Goal: Transaction & Acquisition: Purchase product/service

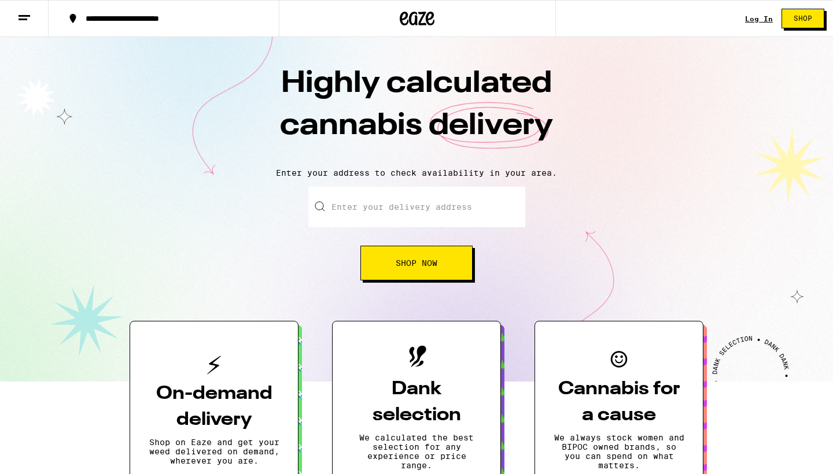
click at [404, 212] on input "Enter your delivery address" at bounding box center [416, 207] width 217 height 40
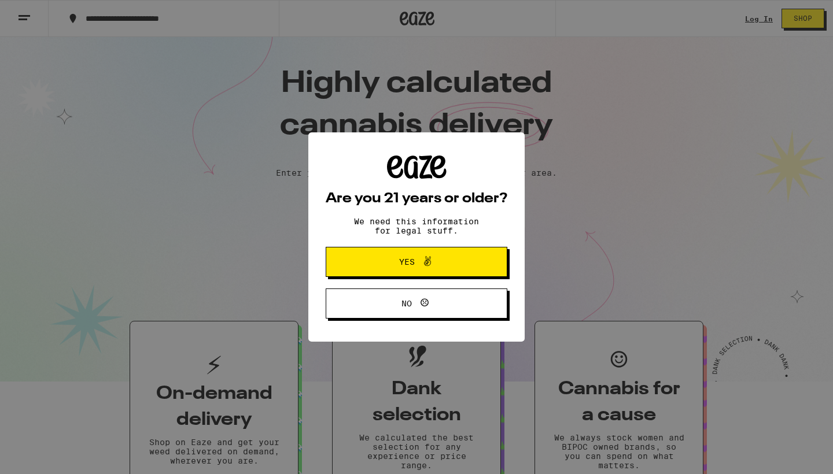
click at [406, 266] on span "Yes" at bounding box center [407, 262] width 16 height 8
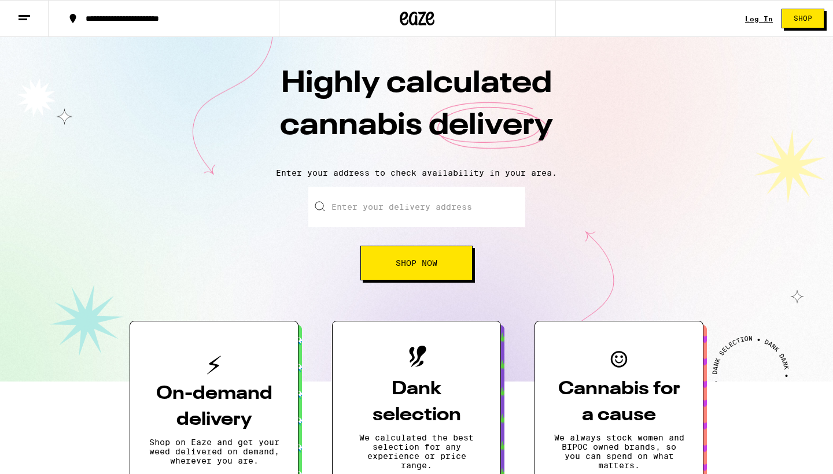
click at [394, 209] on input "Enter your delivery address" at bounding box center [416, 207] width 217 height 40
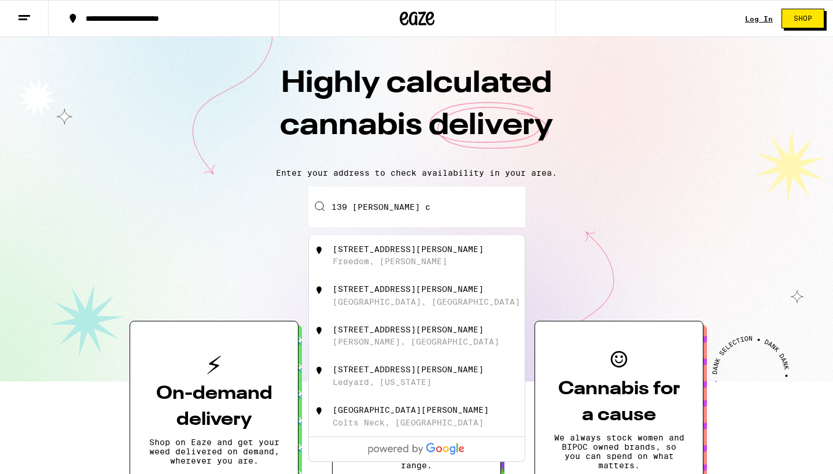
click at [414, 304] on div "[STREET_ADDRESS][PERSON_NAME]" at bounding box center [436, 296] width 206 height 22
type input "[STREET_ADDRESS][PERSON_NAME]"
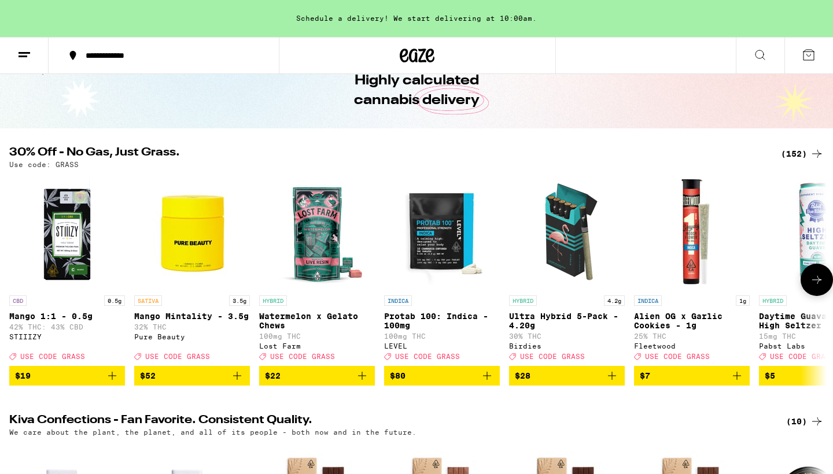
scroll to position [66, 0]
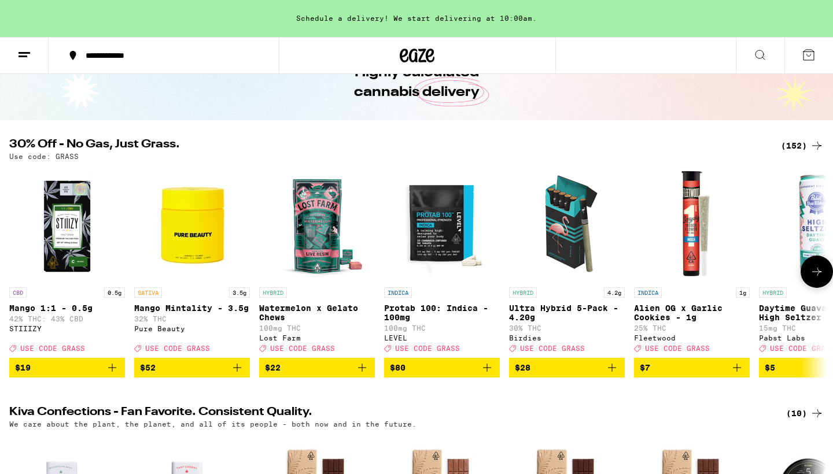
click at [366, 372] on icon "Add to bag" at bounding box center [362, 368] width 8 height 8
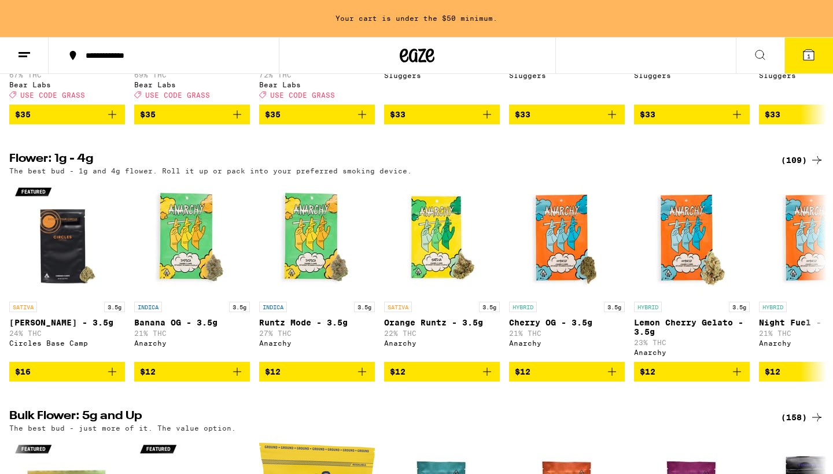
scroll to position [1137, 0]
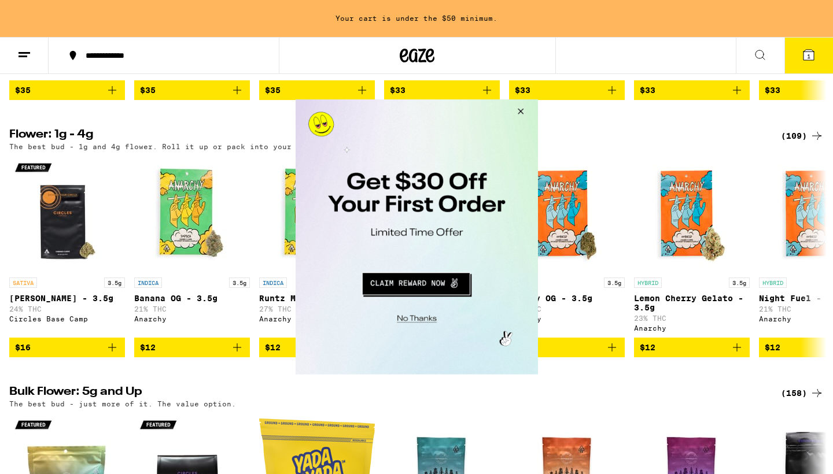
click at [522, 113] on button "Close Modal" at bounding box center [518, 113] width 31 height 28
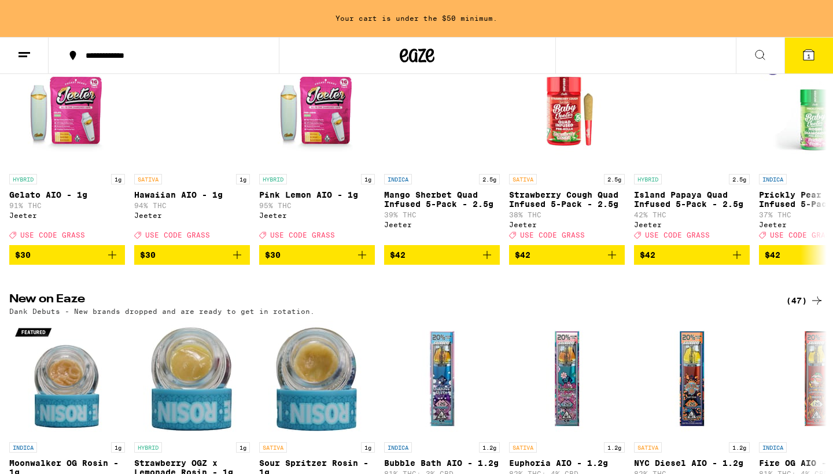
scroll to position [714, 0]
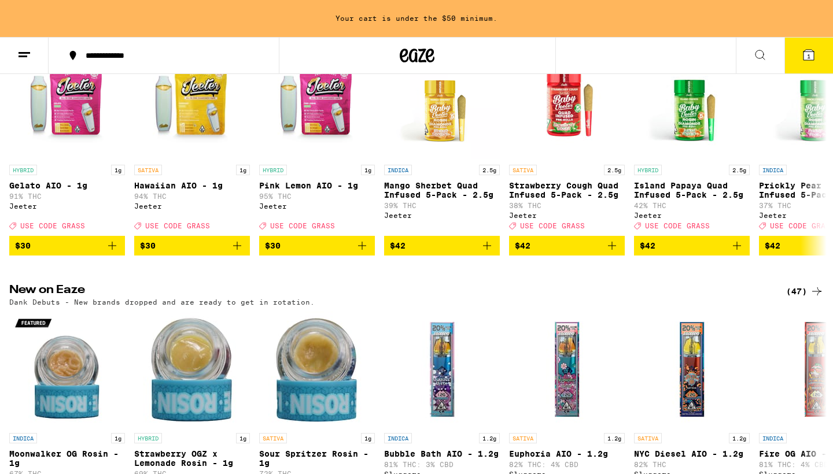
click at [21, 49] on icon at bounding box center [24, 55] width 14 height 14
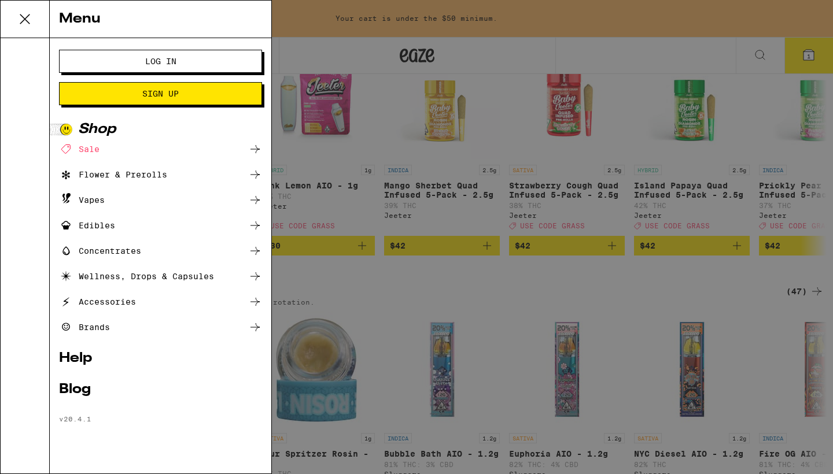
click at [112, 230] on div "Edibles" at bounding box center [87, 226] width 56 height 14
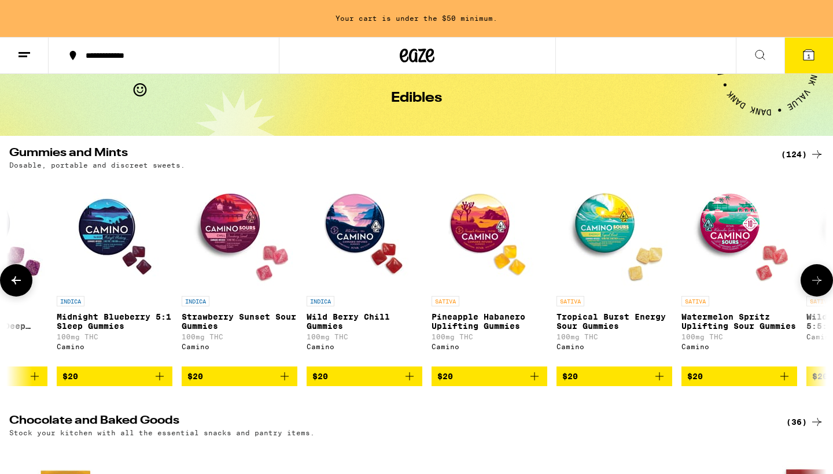
scroll to position [0, 8335]
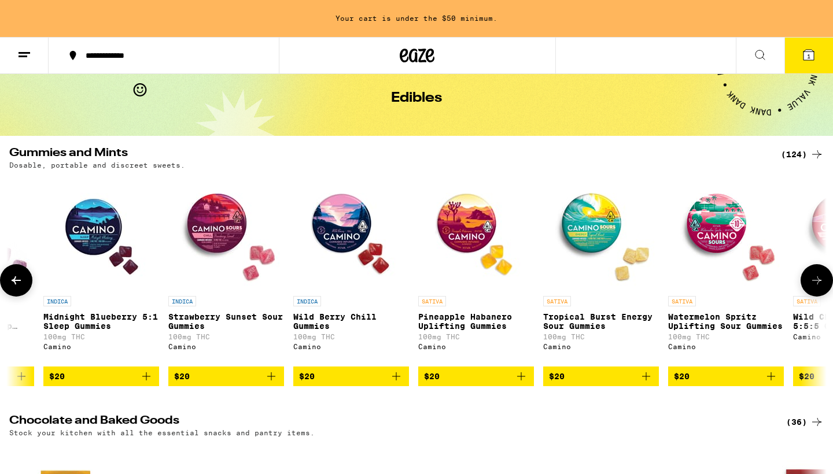
click at [227, 239] on img "Open page for Strawberry Sunset Sour Gummies from Camino" at bounding box center [226, 233] width 116 height 116
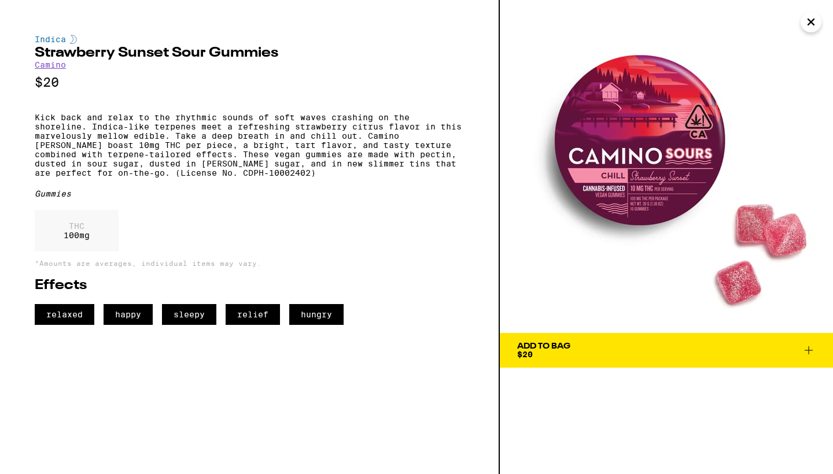
click at [571, 357] on span "Add To Bag $20" at bounding box center [666, 350] width 298 height 16
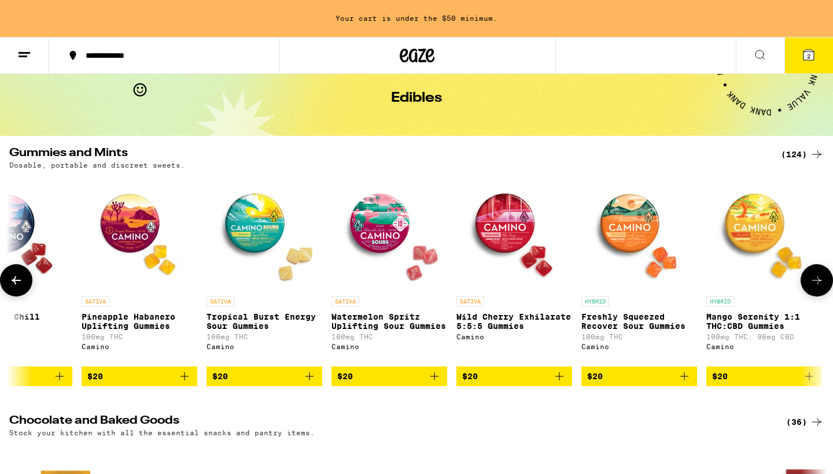
scroll to position [0, 8709]
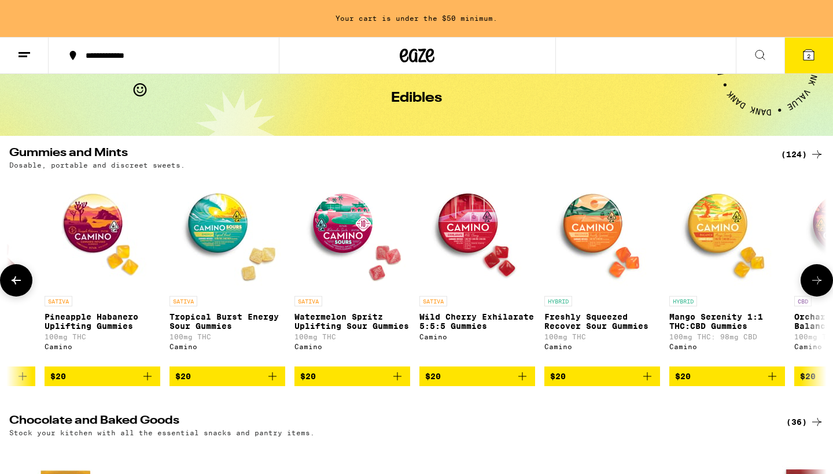
click at [612, 228] on img "Open page for Freshly Squeezed Recover Sour Gummies from Camino" at bounding box center [602, 233] width 116 height 116
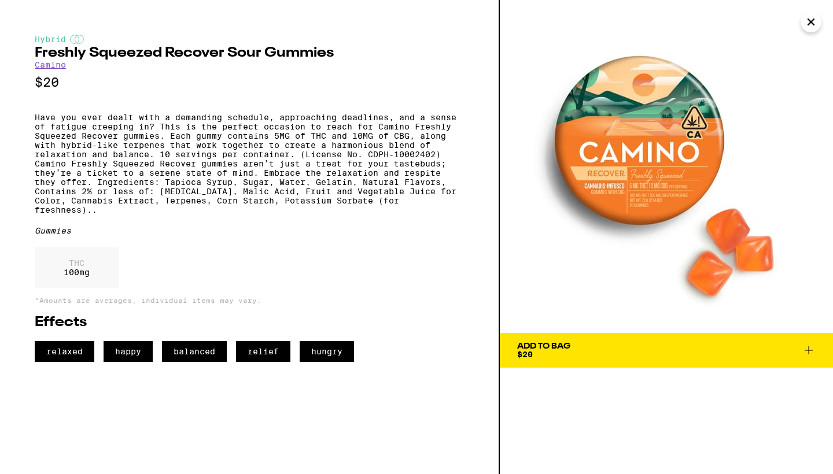
click at [570, 348] on div "Add To Bag" at bounding box center [543, 346] width 53 height 8
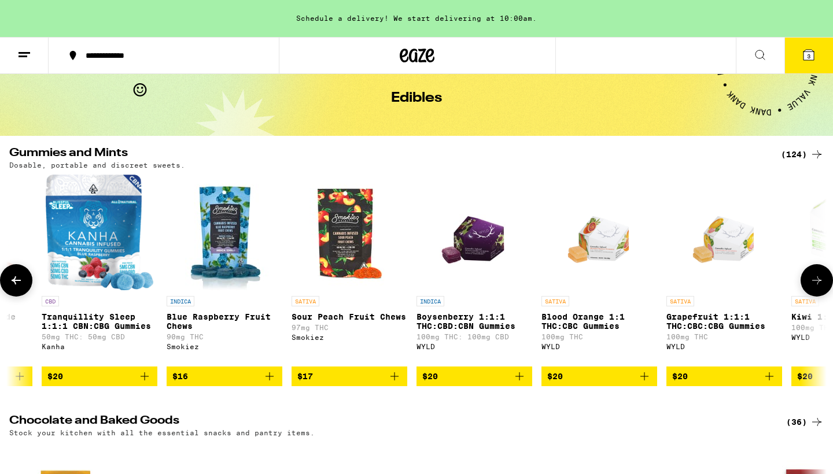
scroll to position [0, 10066]
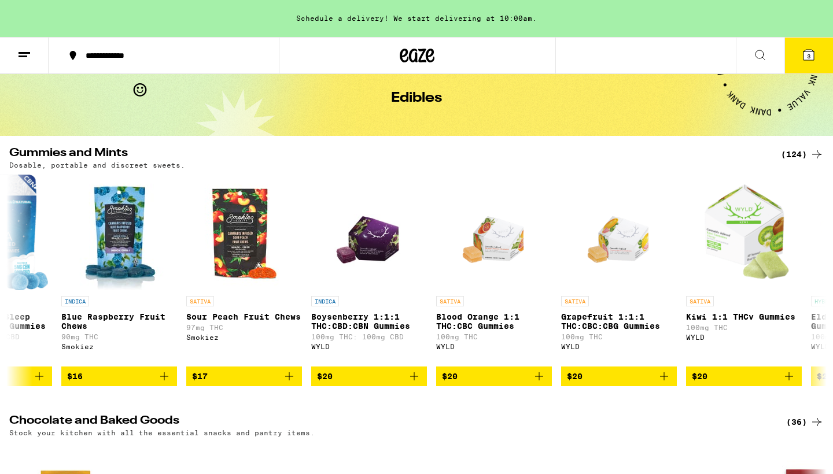
click at [807, 64] on button "3" at bounding box center [808, 56] width 49 height 36
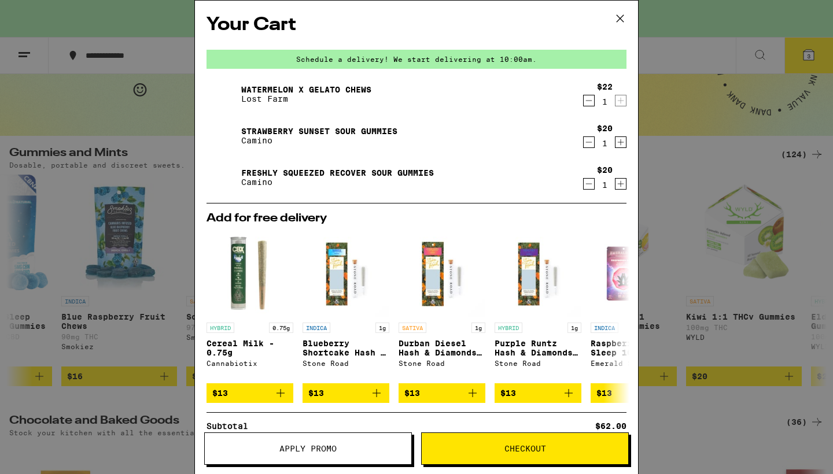
click at [462, 449] on span "Checkout" at bounding box center [525, 449] width 206 height 8
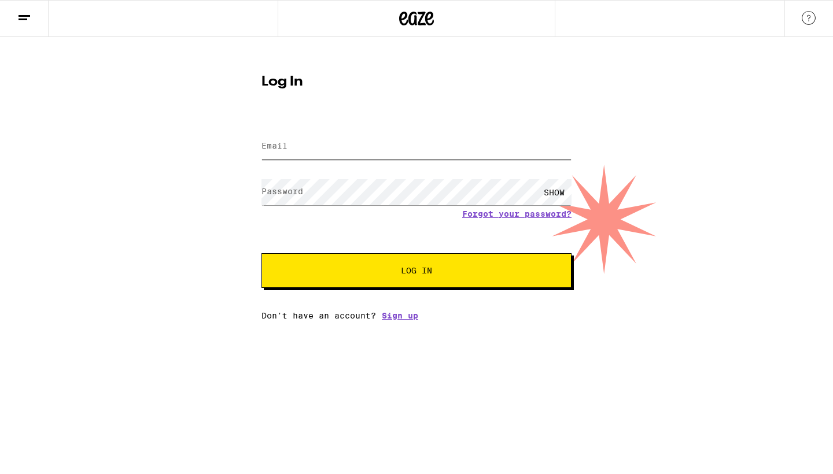
type input "[EMAIL_ADDRESS][DOMAIN_NAME]"
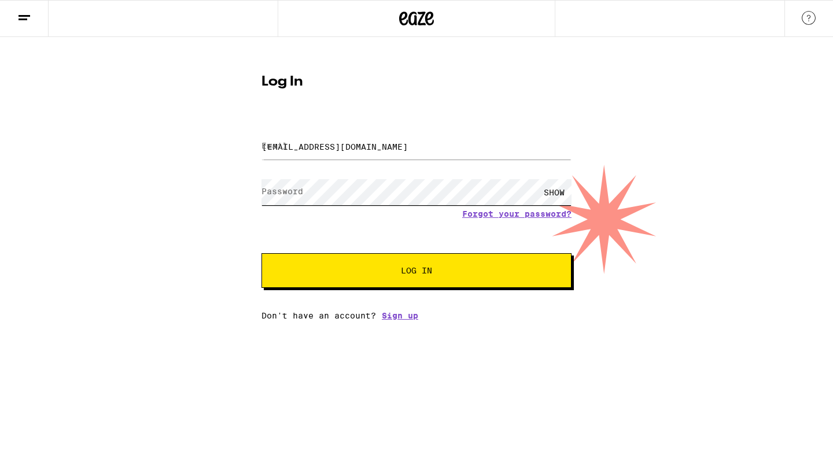
click at [416, 272] on button "Log In" at bounding box center [416, 270] width 310 height 35
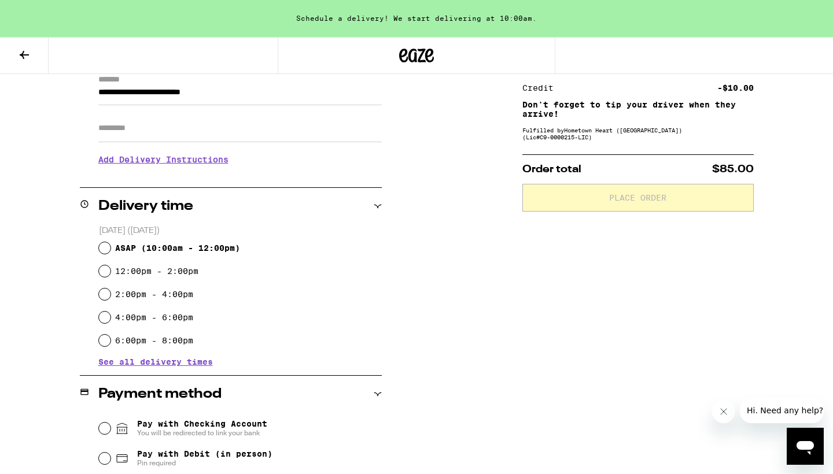
scroll to position [181, 0]
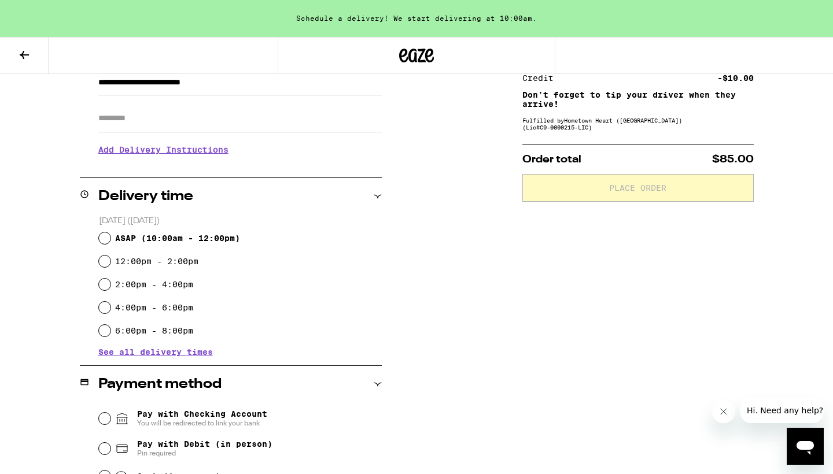
click at [219, 352] on div "[DATE] ([DATE]) ASAP ( 10:00am - 12:00pm ) 12:00pm - 2:00pm 2:00pm - 4:00pm 4:0…" at bounding box center [231, 285] width 302 height 141
click at [205, 353] on span "See all delivery times" at bounding box center [155, 352] width 115 height 8
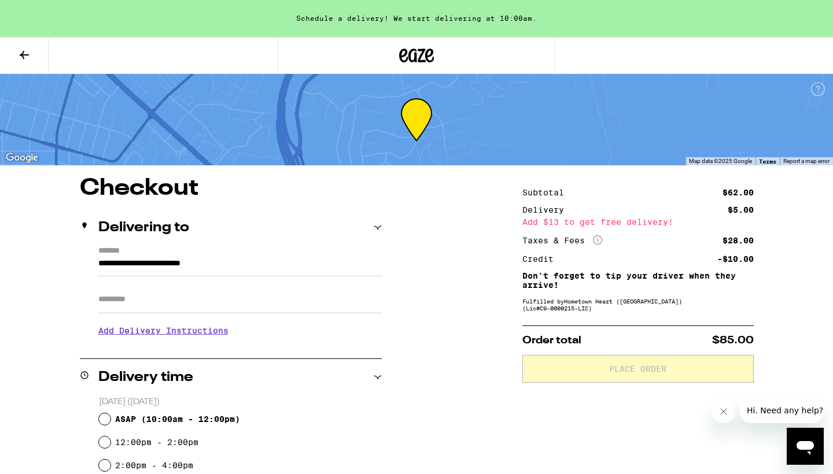
scroll to position [0, 0]
